Goal: Task Accomplishment & Management: Manage account settings

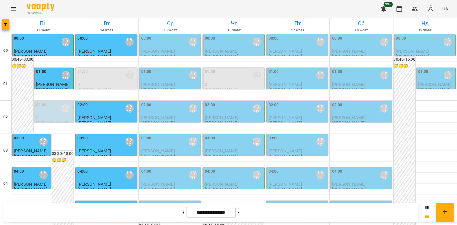
scroll to position [493, 0]
click at [14, 10] on icon "Menu" at bounding box center [13, 9] width 7 height 7
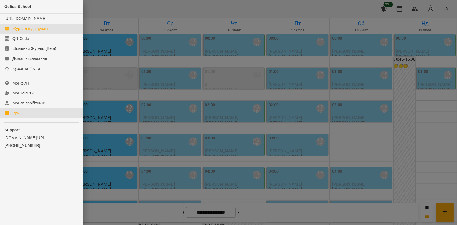
click at [19, 115] on link "Ігри" at bounding box center [41, 113] width 83 height 10
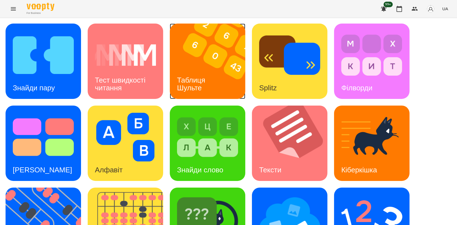
click at [234, 84] on img at bounding box center [211, 61] width 82 height 75
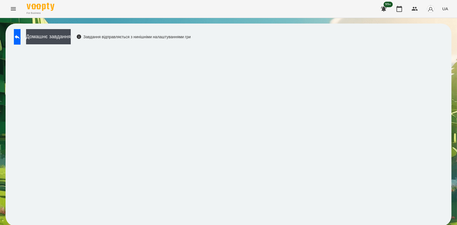
click at [13, 32] on div "Домашнє завдання Завдання відправляється з нинішніми налаштуваннями гри" at bounding box center [100, 38] width 179 height 18
click at [18, 36] on button at bounding box center [17, 37] width 7 height 16
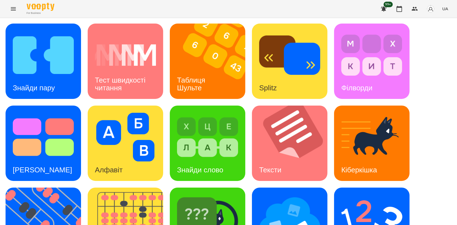
scroll to position [123, 0]
click at [44, 188] on img at bounding box center [47, 225] width 82 height 75
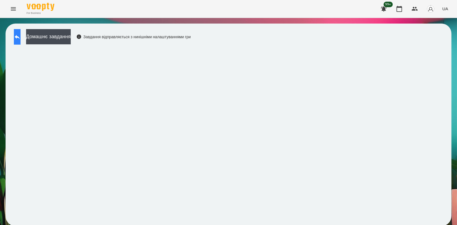
click at [21, 35] on icon at bounding box center [17, 37] width 7 height 7
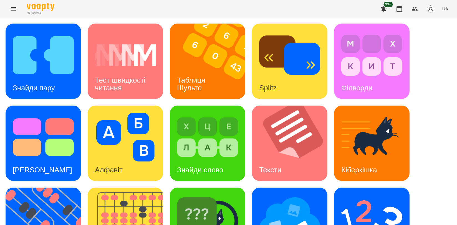
scroll to position [92, 0]
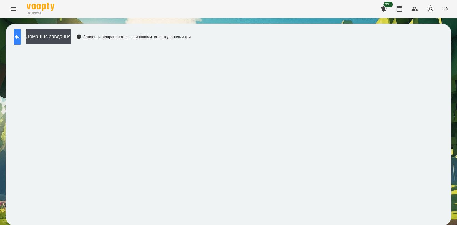
click at [21, 36] on icon at bounding box center [17, 37] width 7 height 7
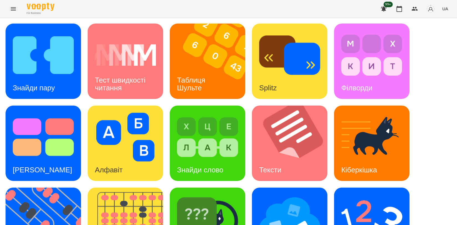
scroll to position [126, 0]
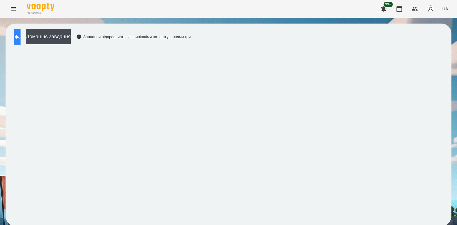
click at [21, 39] on icon at bounding box center [17, 37] width 7 height 7
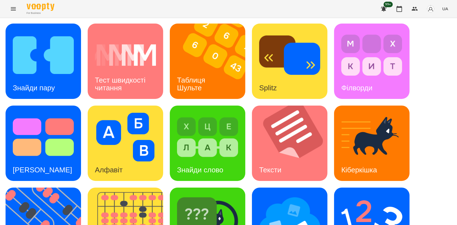
scroll to position [126, 0]
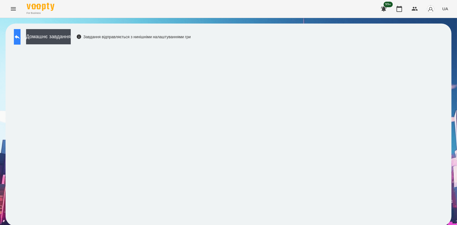
click at [18, 39] on button at bounding box center [17, 37] width 7 height 16
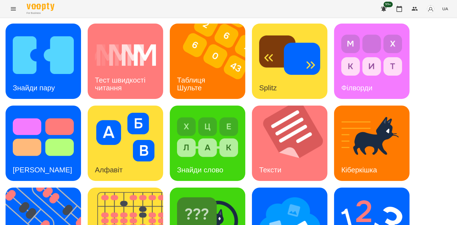
scroll to position [123, 0]
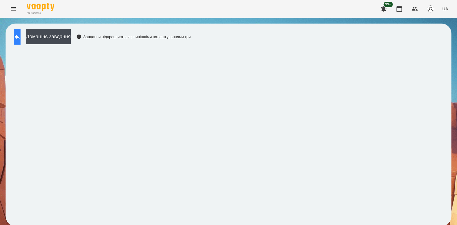
click at [15, 33] on button at bounding box center [17, 37] width 7 height 16
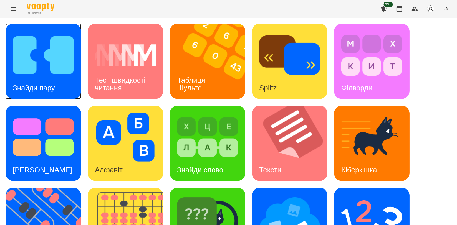
click at [46, 66] on img at bounding box center [43, 55] width 61 height 49
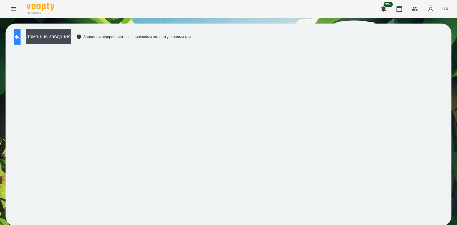
click at [21, 38] on icon at bounding box center [17, 37] width 7 height 7
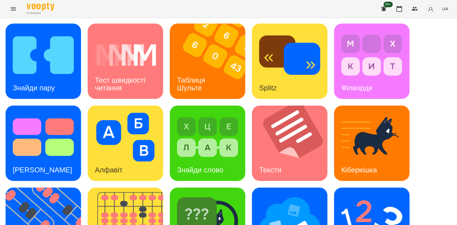
scroll to position [126, 0]
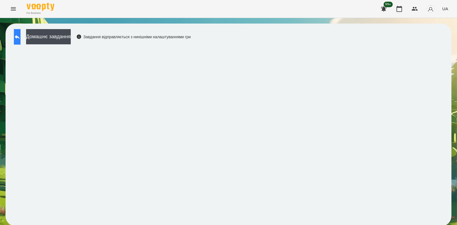
click at [21, 37] on icon at bounding box center [17, 37] width 7 height 7
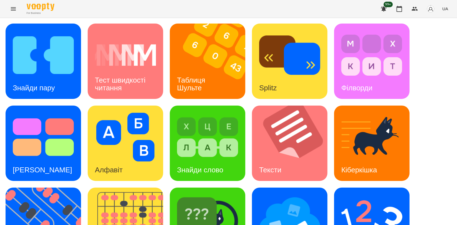
scroll to position [126, 0]
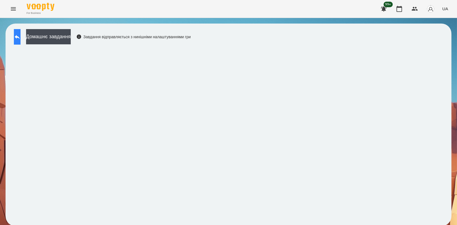
click at [21, 38] on icon at bounding box center [17, 37] width 7 height 7
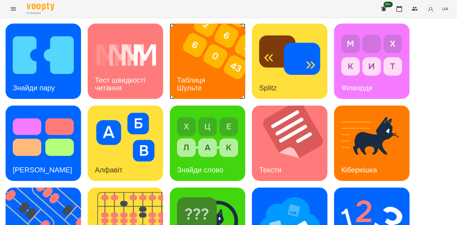
click at [224, 51] on img at bounding box center [211, 61] width 82 height 75
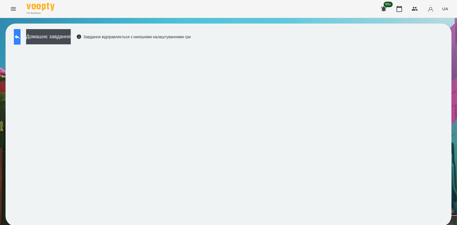
click at [20, 34] on icon at bounding box center [17, 37] width 7 height 7
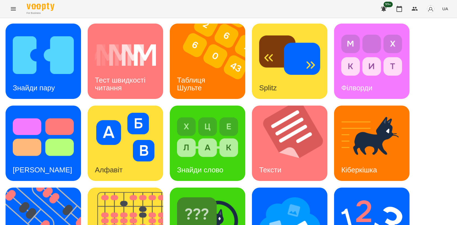
scroll to position [62, 0]
click at [57, 188] on img at bounding box center [47, 225] width 82 height 75
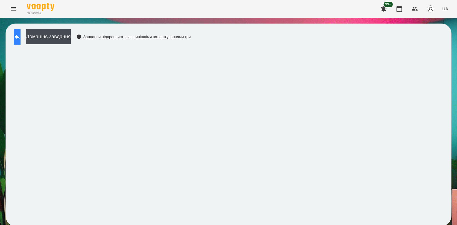
click at [21, 37] on button at bounding box center [17, 37] width 7 height 16
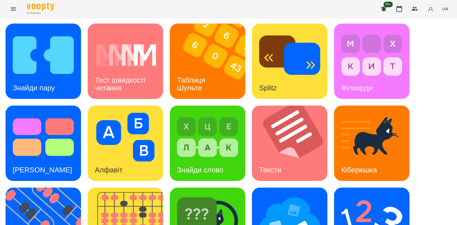
scroll to position [92, 0]
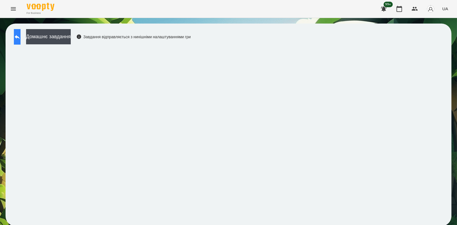
click at [21, 33] on button at bounding box center [17, 37] width 7 height 16
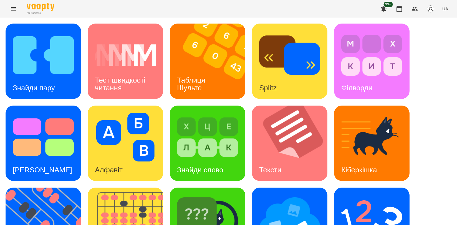
scroll to position [92, 0]
click at [370, 195] on img at bounding box center [371, 219] width 61 height 49
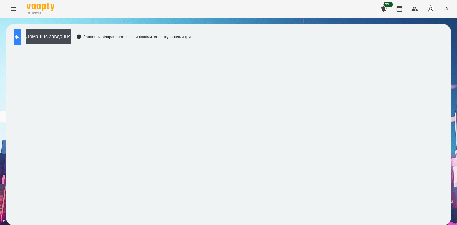
click at [21, 34] on button at bounding box center [17, 37] width 7 height 16
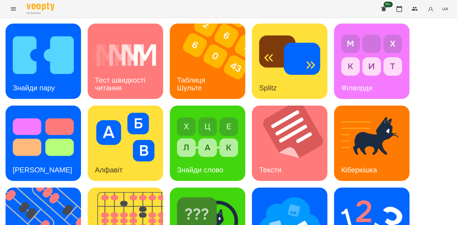
scroll to position [62, 0]
click at [295, 195] on img at bounding box center [289, 219] width 61 height 49
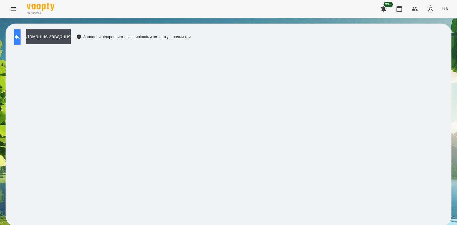
click at [16, 39] on button at bounding box center [17, 37] width 7 height 16
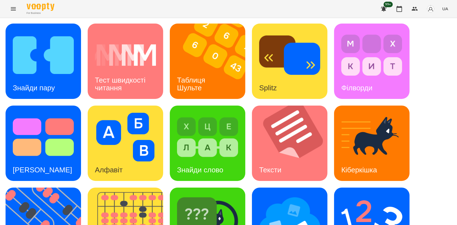
scroll to position [123, 0]
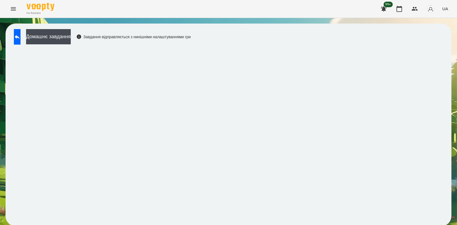
scroll to position [1, 0]
click at [19, 34] on icon at bounding box center [17, 37] width 7 height 7
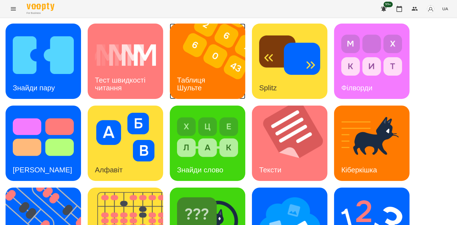
click at [211, 62] on img at bounding box center [211, 61] width 82 height 75
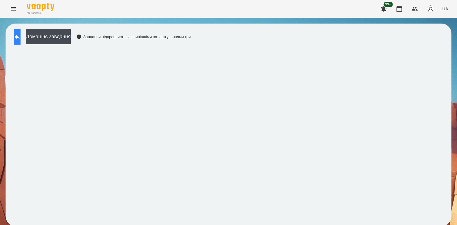
click at [21, 40] on button at bounding box center [17, 37] width 7 height 16
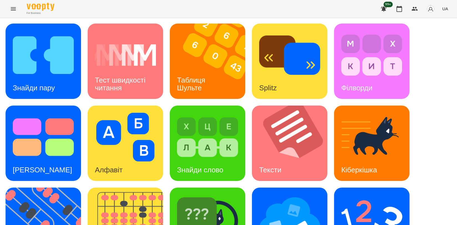
scroll to position [126, 0]
click at [26, 188] on img at bounding box center [47, 225] width 82 height 75
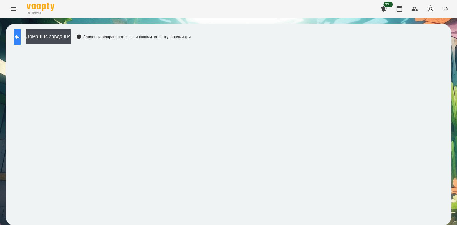
click at [21, 37] on button at bounding box center [17, 37] width 7 height 16
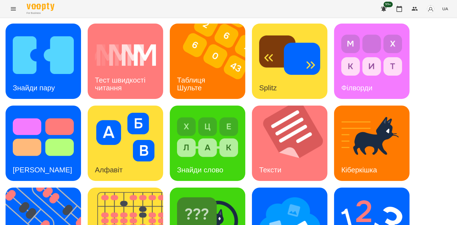
scroll to position [126, 0]
click at [267, 195] on img at bounding box center [289, 219] width 61 height 49
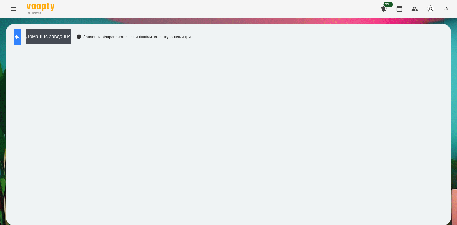
click at [20, 34] on icon at bounding box center [17, 37] width 7 height 7
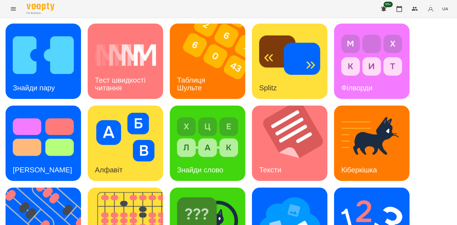
scroll to position [92, 0]
click at [186, 195] on img at bounding box center [207, 219] width 61 height 49
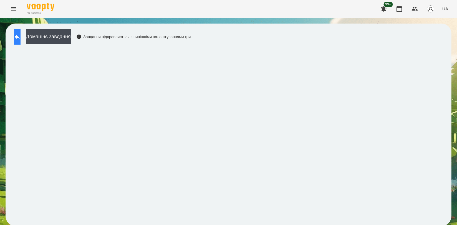
click at [18, 35] on button at bounding box center [17, 37] width 7 height 16
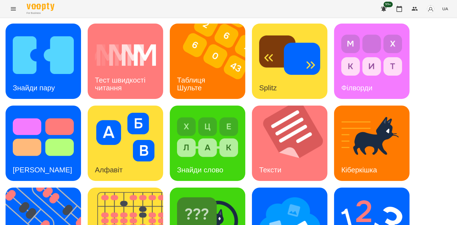
scroll to position [126, 0]
click at [127, 188] on img at bounding box center [129, 225] width 82 height 75
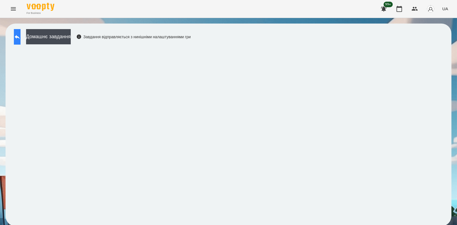
click at [21, 30] on button at bounding box center [17, 37] width 7 height 16
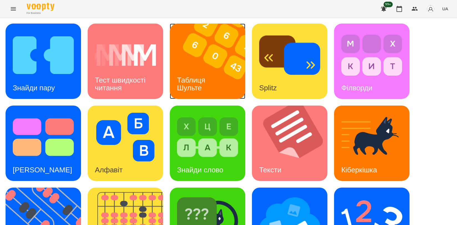
click at [213, 56] on img at bounding box center [211, 61] width 82 height 75
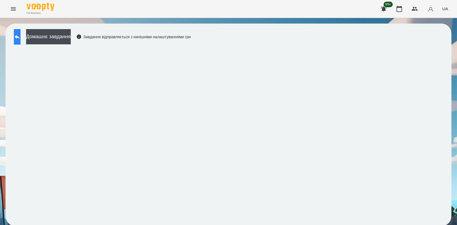
click at [19, 37] on icon at bounding box center [17, 37] width 7 height 7
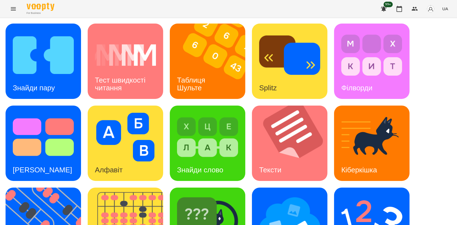
scroll to position [126, 0]
click at [30, 188] on img at bounding box center [47, 225] width 82 height 75
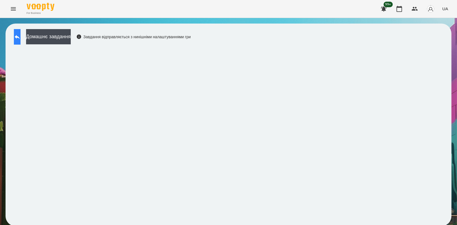
click at [19, 34] on icon at bounding box center [17, 37] width 7 height 7
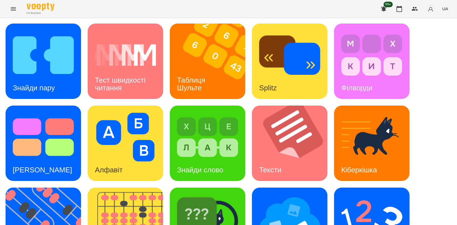
scroll to position [126, 0]
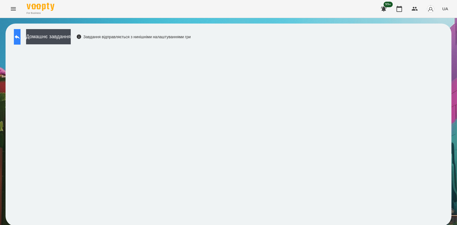
click at [21, 41] on button at bounding box center [17, 37] width 7 height 16
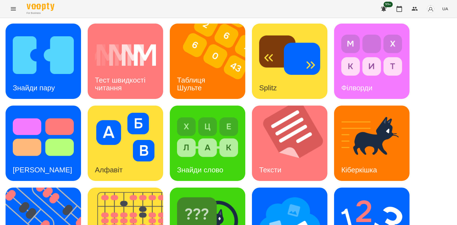
scroll to position [123, 0]
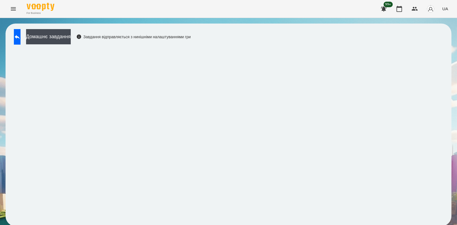
scroll to position [1, 0]
click at [20, 38] on icon at bounding box center [17, 37] width 7 height 7
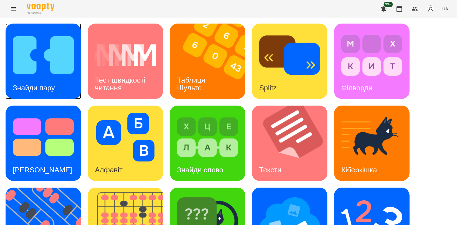
click at [56, 51] on img at bounding box center [43, 55] width 61 height 49
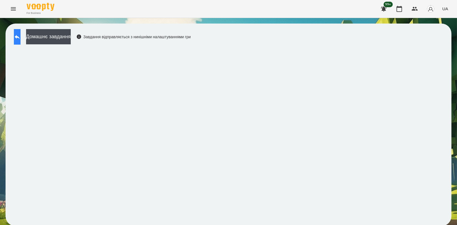
click at [20, 37] on icon at bounding box center [17, 37] width 5 height 4
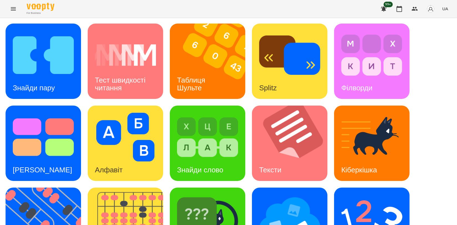
scroll to position [123, 0]
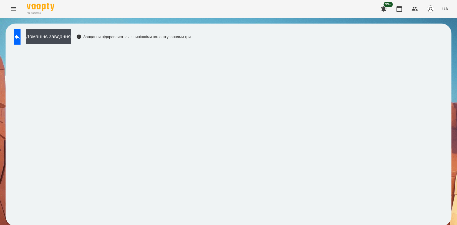
scroll to position [1, 0]
click at [21, 40] on button at bounding box center [17, 37] width 7 height 16
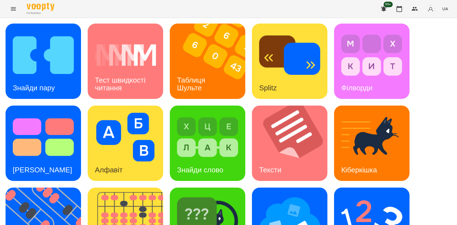
scroll to position [126, 0]
click at [215, 195] on img at bounding box center [207, 219] width 61 height 49
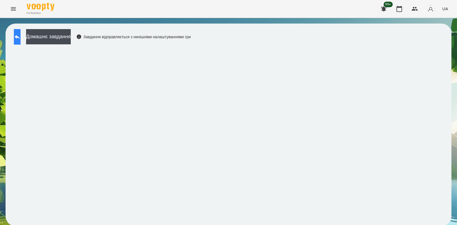
click at [21, 38] on icon at bounding box center [17, 37] width 7 height 7
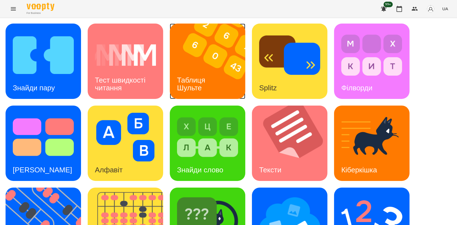
click at [218, 81] on img at bounding box center [211, 61] width 82 height 75
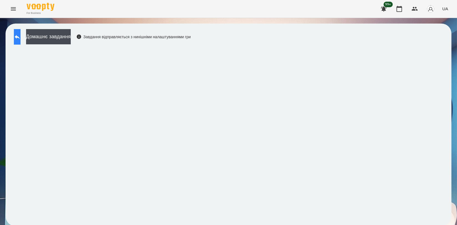
click at [21, 35] on icon at bounding box center [17, 37] width 7 height 7
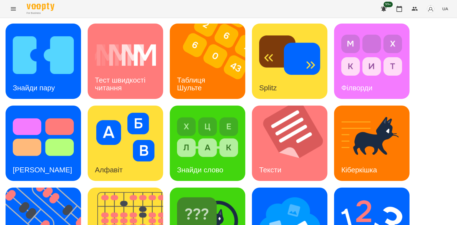
scroll to position [123, 0]
click at [27, 188] on img at bounding box center [47, 225] width 82 height 75
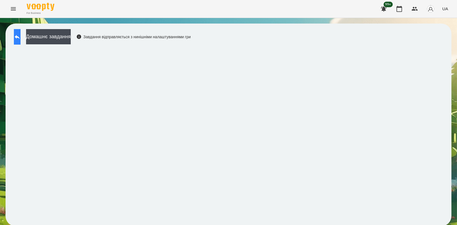
click at [21, 40] on button at bounding box center [17, 37] width 7 height 16
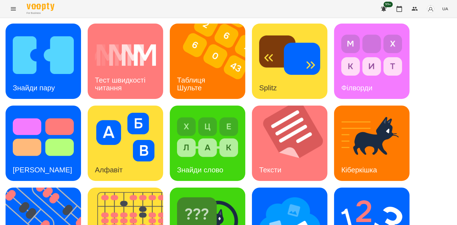
scroll to position [126, 0]
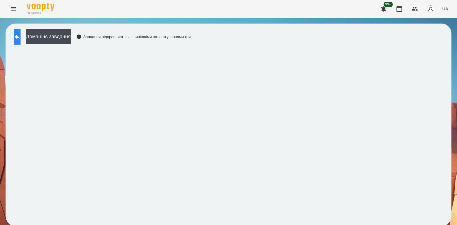
click at [21, 37] on icon at bounding box center [17, 37] width 7 height 7
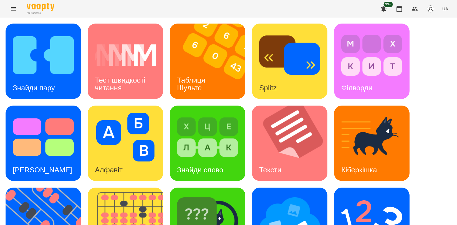
scroll to position [123, 0]
click at [374, 195] on img at bounding box center [371, 219] width 61 height 49
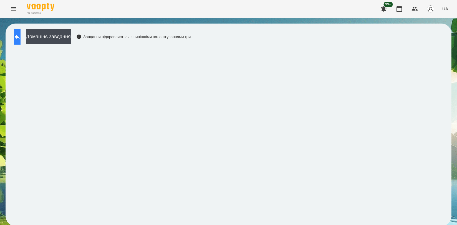
click at [21, 34] on icon at bounding box center [17, 37] width 7 height 7
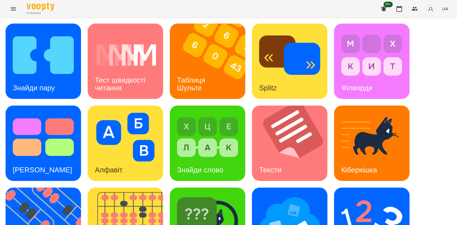
scroll to position [31, 0]
click at [59, 39] on img at bounding box center [43, 55] width 61 height 49
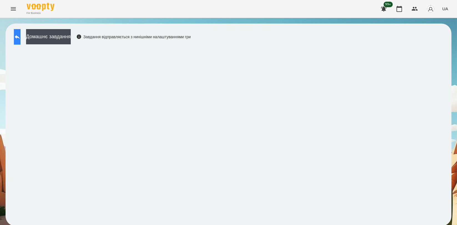
click at [21, 37] on button at bounding box center [17, 37] width 7 height 16
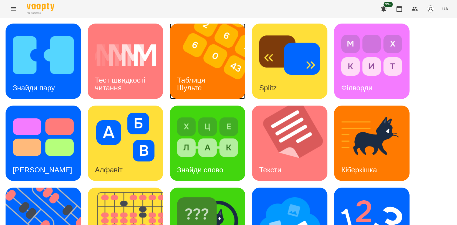
click at [209, 53] on img at bounding box center [211, 61] width 82 height 75
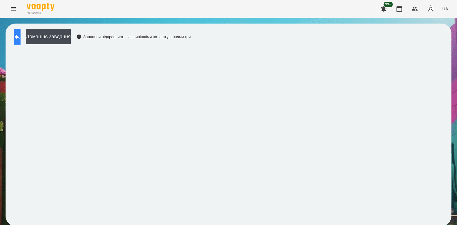
click at [21, 41] on button at bounding box center [17, 37] width 7 height 16
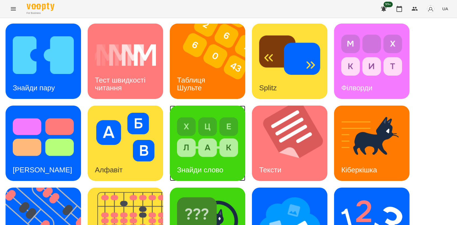
click at [207, 138] on img at bounding box center [207, 137] width 61 height 49
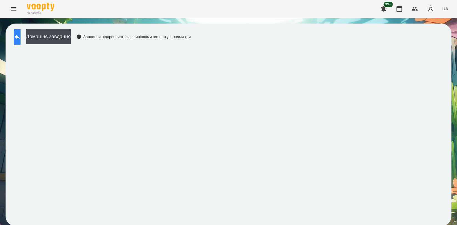
click at [21, 41] on button at bounding box center [17, 37] width 7 height 16
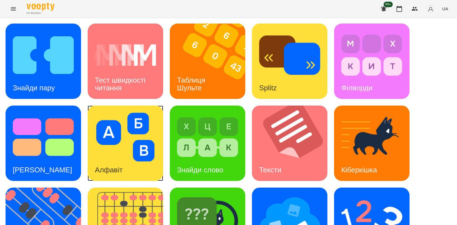
click at [134, 132] on img at bounding box center [125, 137] width 61 height 49
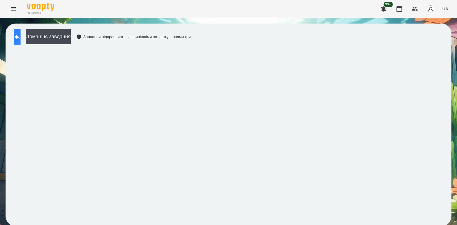
click at [21, 40] on button at bounding box center [17, 37] width 7 height 16
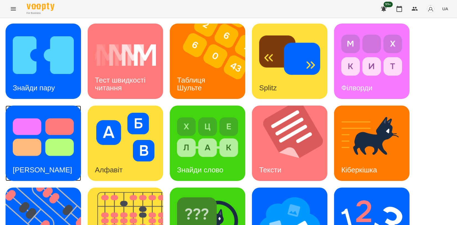
click at [37, 142] on img at bounding box center [43, 137] width 61 height 49
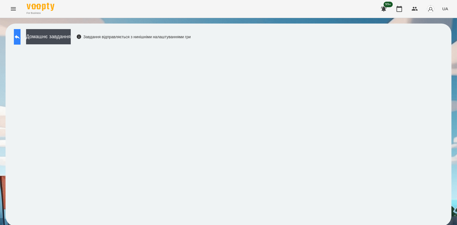
click at [21, 36] on icon at bounding box center [17, 37] width 7 height 7
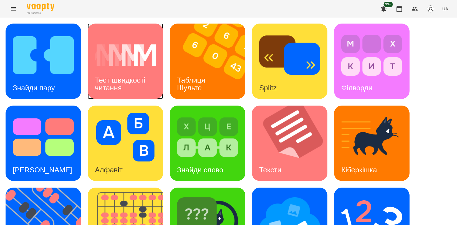
click at [131, 78] on h3 "Тест швидкості читання" at bounding box center [121, 84] width 52 height 16
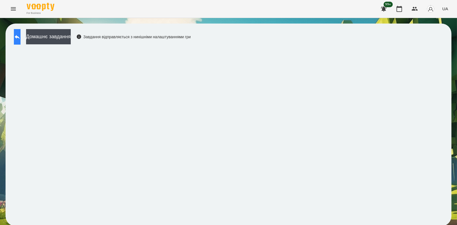
click at [21, 39] on icon at bounding box center [17, 37] width 7 height 7
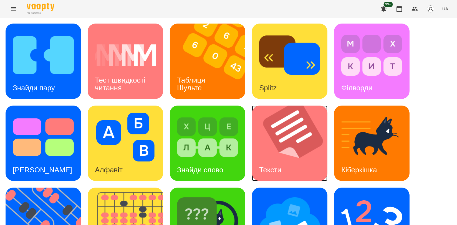
click at [271, 133] on img at bounding box center [293, 143] width 82 height 75
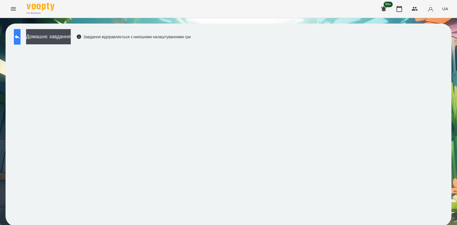
click at [21, 43] on button at bounding box center [17, 37] width 7 height 16
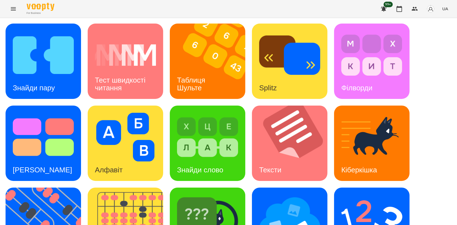
scroll to position [123, 0]
click at [290, 195] on img at bounding box center [289, 219] width 61 height 49
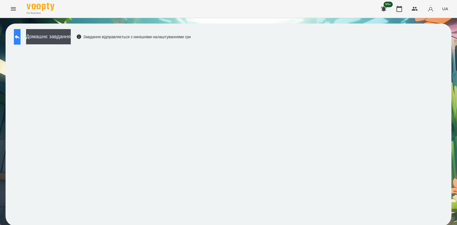
click at [21, 35] on icon at bounding box center [17, 37] width 7 height 7
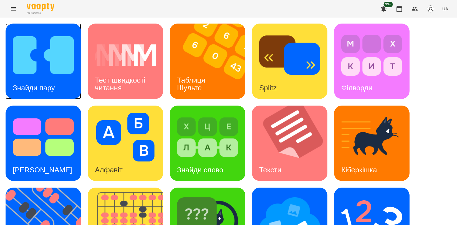
click at [47, 70] on img at bounding box center [43, 55] width 61 height 49
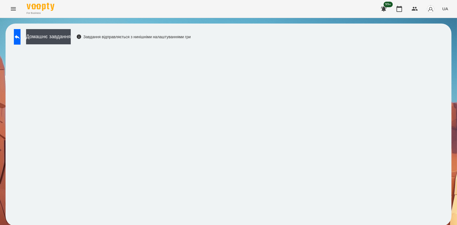
scroll to position [1, 0]
click at [20, 35] on icon at bounding box center [17, 37] width 5 height 4
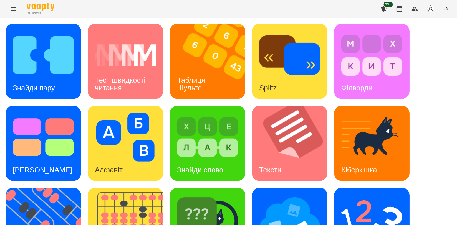
scroll to position [124, 0]
click at [287, 195] on img at bounding box center [289, 219] width 61 height 49
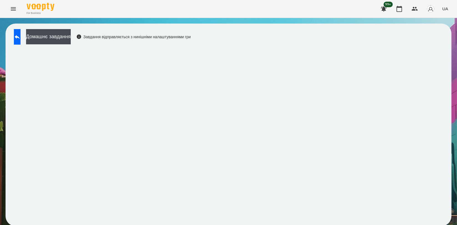
click at [12, 31] on div "Домашнє завдання Завдання відправляється з нинішніми налаштуваннями гри" at bounding box center [100, 38] width 179 height 18
click at [19, 32] on button at bounding box center [17, 37] width 7 height 16
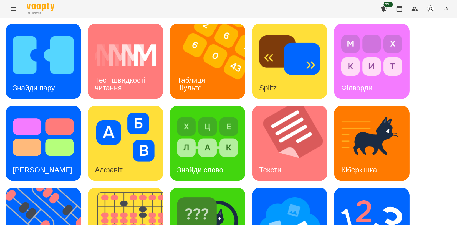
scroll to position [92, 0]
click at [200, 195] on img at bounding box center [207, 219] width 61 height 49
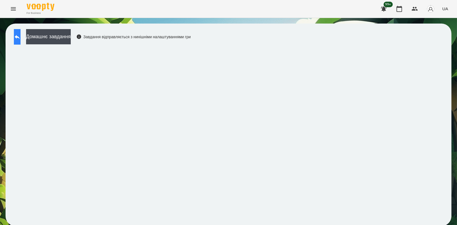
click at [21, 39] on icon at bounding box center [17, 37] width 7 height 7
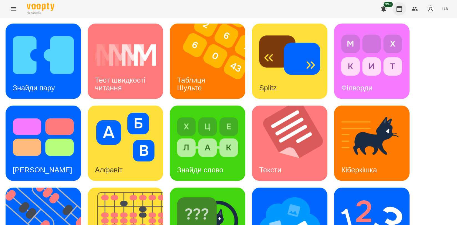
click at [395, 7] on button "button" at bounding box center [398, 8] width 13 height 13
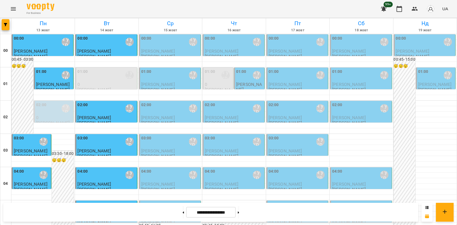
scroll to position [616, 0]
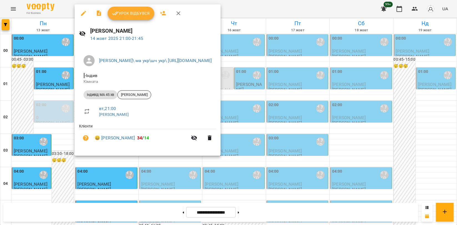
click at [133, 95] on span "[PERSON_NAME]" at bounding box center [134, 94] width 33 height 5
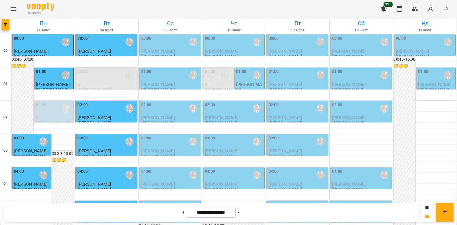
scroll to position [632, 0]
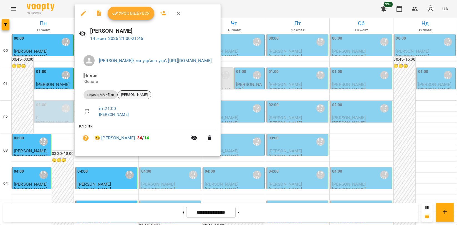
click at [137, 96] on span "[PERSON_NAME]" at bounding box center [134, 94] width 33 height 5
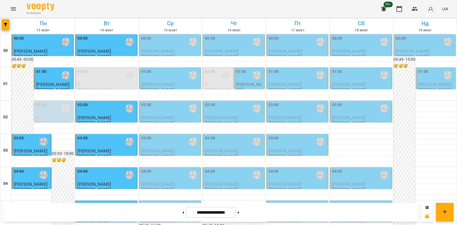
scroll to position [523, 0]
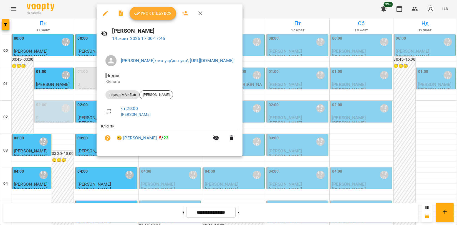
click at [152, 20] on div "Урок відбувся" at bounding box center [169, 13] width 146 height 18
click at [152, 16] on span "Урок відбувся" at bounding box center [153, 13] width 38 height 7
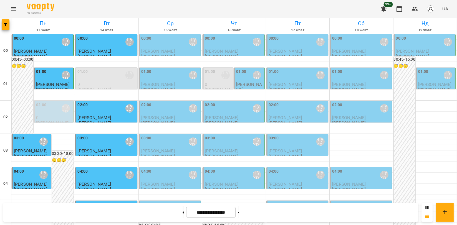
scroll to position [554, 0]
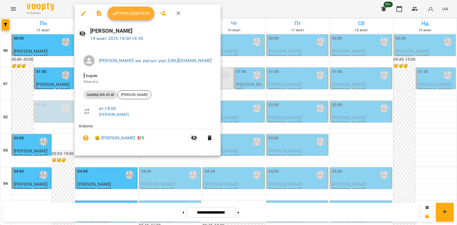
click at [131, 16] on span "Урок відбувся" at bounding box center [131, 13] width 38 height 7
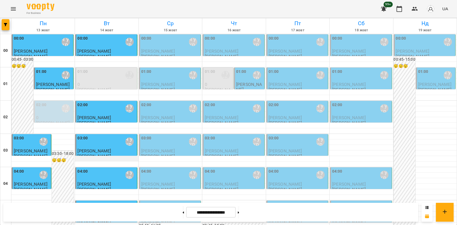
scroll to position [554, 0]
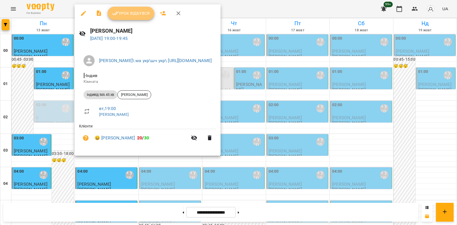
click at [131, 17] on button "Урок відбувся" at bounding box center [131, 13] width 47 height 13
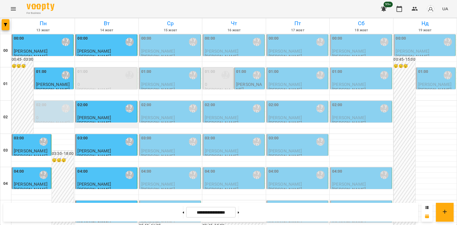
scroll to position [585, 0]
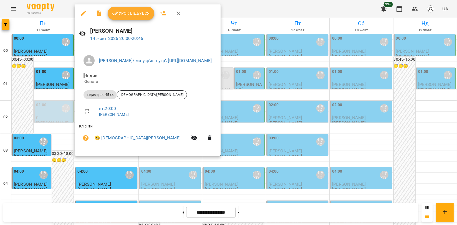
click at [137, 15] on span "Урок відбувся" at bounding box center [131, 13] width 38 height 7
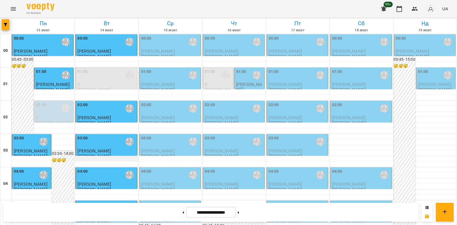
scroll to position [616, 0]
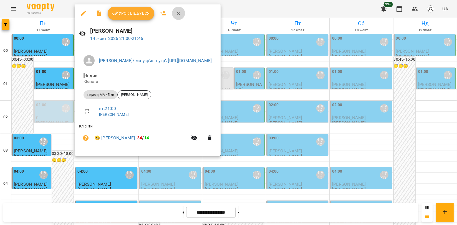
click at [175, 12] on icon "button" at bounding box center [178, 13] width 7 height 7
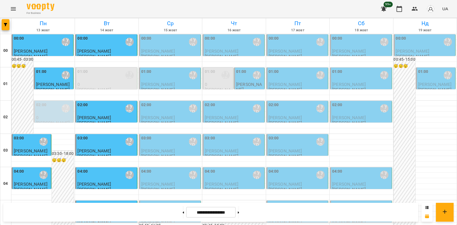
click at [14, 7] on icon "Menu" at bounding box center [13, 9] width 7 height 7
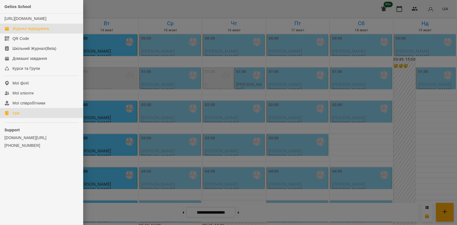
click at [46, 118] on link "Ігри" at bounding box center [41, 113] width 83 height 10
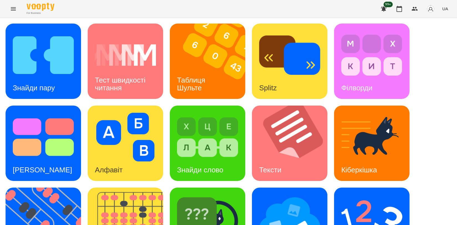
scroll to position [92, 0]
click at [140, 188] on img at bounding box center [129, 225] width 82 height 75
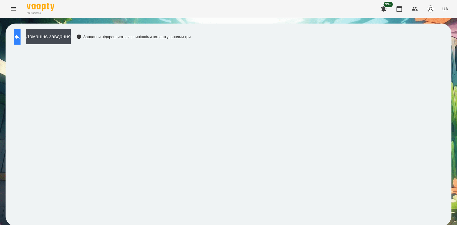
click at [19, 35] on icon at bounding box center [17, 37] width 7 height 7
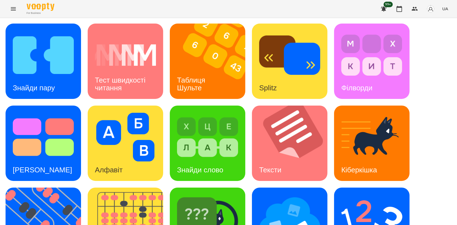
scroll to position [123, 0]
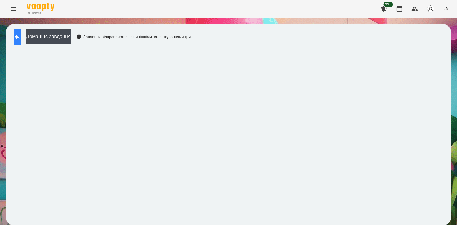
click at [21, 40] on button at bounding box center [17, 37] width 7 height 16
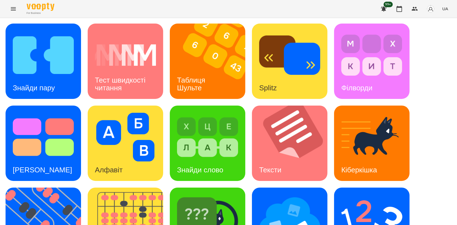
scroll to position [62, 0]
click at [374, 195] on img at bounding box center [371, 219] width 61 height 49
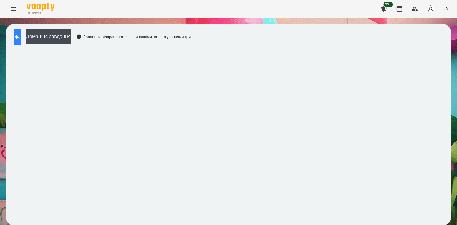
click at [21, 36] on icon at bounding box center [17, 37] width 7 height 7
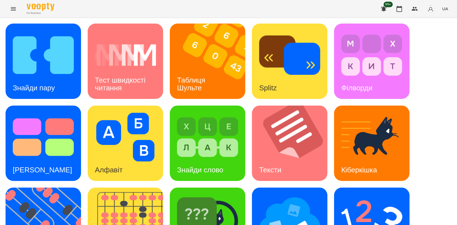
scroll to position [123, 0]
click at [198, 195] on img at bounding box center [207, 219] width 61 height 49
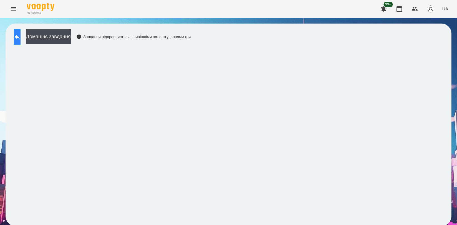
click at [21, 35] on icon at bounding box center [17, 37] width 7 height 7
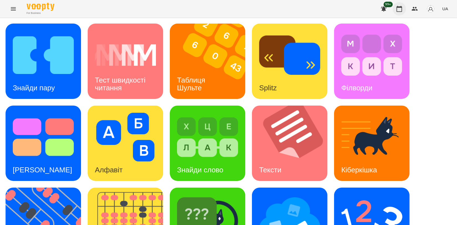
click at [394, 9] on button "button" at bounding box center [398, 8] width 13 height 13
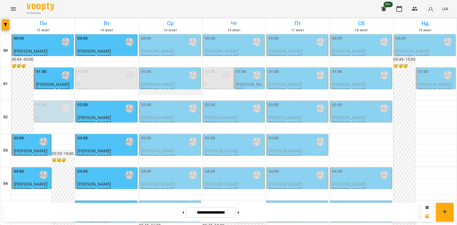
scroll to position [632, 0]
